Goal: Transaction & Acquisition: Purchase product/service

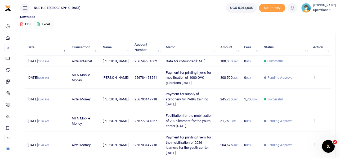
scroll to position [53, 0]
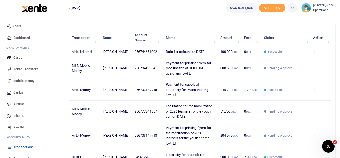
click at [28, 81] on span "Mobile Money" at bounding box center [23, 80] width 21 height 5
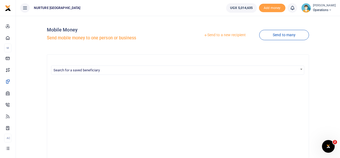
click at [219, 35] on link "Send to a new recipient" at bounding box center [224, 35] width 69 height 10
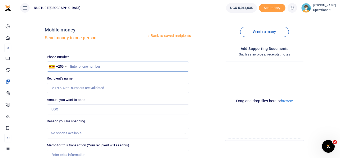
click at [86, 68] on input "text" at bounding box center [118, 67] width 142 height 10
paste input "256200949598"
type input "256200949598"
type input "Robert Nsubuga"
type input "256200949598"
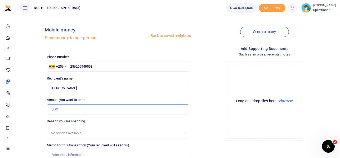
click at [65, 112] on input "Amount you want to send" at bounding box center [118, 110] width 142 height 10
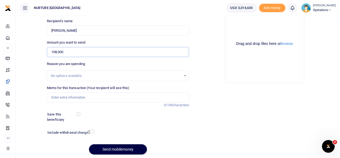
scroll to position [76, 0]
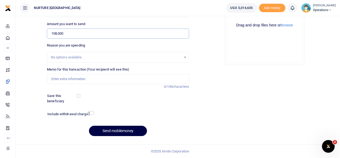
type input "108,000"
click at [81, 80] on input "Memo for this transaction (Your recipient will see this)" at bounding box center [118, 79] width 142 height 10
click at [134, 106] on div "Phone number +256 Uganda +256 256200949598 Phone is required. Recipient's name …" at bounding box center [118, 60] width 147 height 162
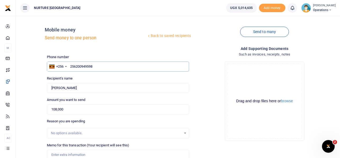
drag, startPoint x: 93, startPoint y: 65, endPoint x: 71, endPoint y: 63, distance: 22.3
click at [71, 63] on input "256200949598" at bounding box center [118, 67] width 142 height 10
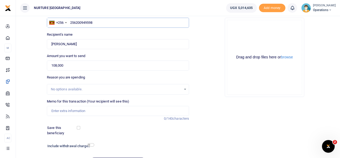
scroll to position [46, 0]
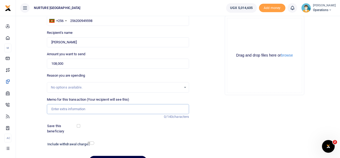
click at [72, 109] on input "Memo for this transaction (Your recipient will see this)" at bounding box center [118, 109] width 142 height 10
paste input "Payment for refreshments during the Rehabilitation research Aug 25"
drag, startPoint x: 92, startPoint y: 108, endPoint x: 150, endPoint y: 110, distance: 57.2
click at [150, 110] on input "Payment for refreshments during the Rehabilitation research Aug 25" at bounding box center [118, 109] width 142 height 10
click at [177, 110] on input "Payment for refreshments under the volunteer disability budget Oct 25" at bounding box center [118, 109] width 142 height 10
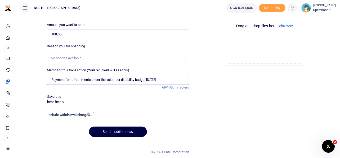
scroll to position [76, 0]
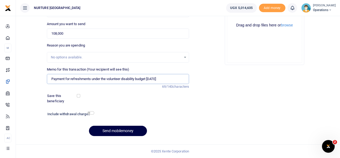
type input "Payment for refreshments under the volunteer disability budget Oct 25"
click at [90, 114] on input "checkbox" at bounding box center [90, 113] width 7 height 3
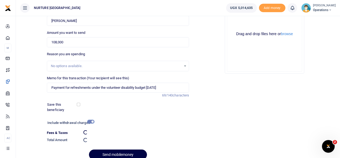
scroll to position [91, 0]
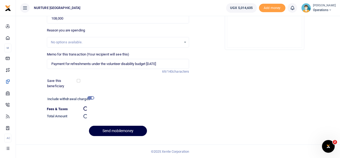
click at [202, 53] on div "Drop your files here Drag and drop files here or browse Powered by Uppy" at bounding box center [264, 10] width 142 height 88
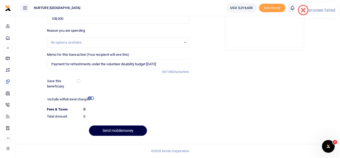
scroll to position [91, 0]
click at [90, 99] on input "checkbox" at bounding box center [90, 98] width 7 height 3
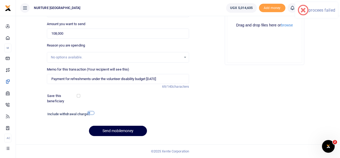
click at [89, 113] on input "checkbox" at bounding box center [90, 113] width 7 height 3
checkbox input "true"
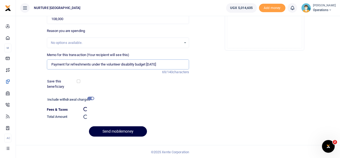
click at [113, 63] on input "Payment for refreshments under the volunteer disability budget Oct 25" at bounding box center [118, 65] width 142 height 10
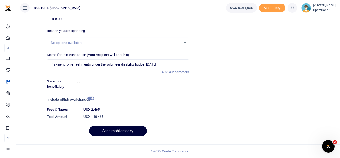
click at [121, 133] on button "Send mobilemoney" at bounding box center [118, 131] width 58 height 10
